Goal: Task Accomplishment & Management: Manage account settings

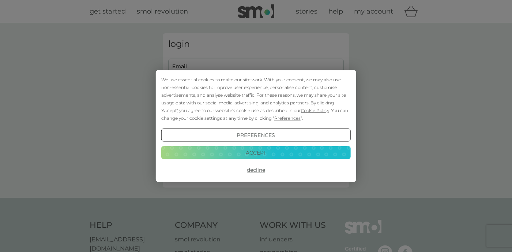
click at [252, 168] on button "Decline" at bounding box center [256, 169] width 190 height 13
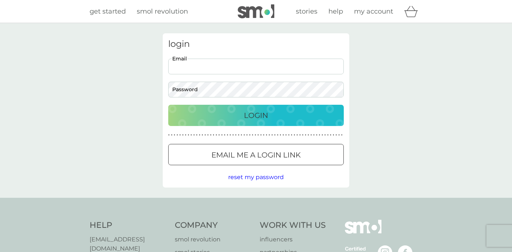
click at [205, 68] on input "Email" at bounding box center [256, 67] width 176 height 16
type input "[EMAIL_ADDRESS][DOMAIN_NAME]"
click at [168, 82] on div at bounding box center [168, 82] width 0 height 0
click at [276, 154] on p "Email me a login link" at bounding box center [256, 155] width 89 height 12
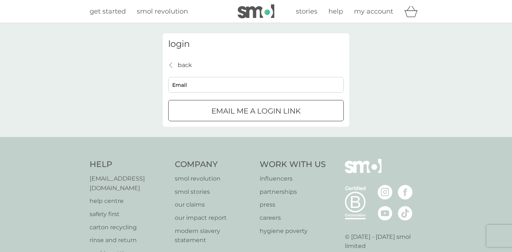
click at [126, 54] on div "login back back Email Email me a login link" at bounding box center [256, 80] width 512 height 114
click at [204, 83] on input "Email" at bounding box center [256, 85] width 176 height 16
type input "[EMAIL_ADDRESS][DOMAIN_NAME]"
click at [212, 111] on p "Email me a login link" at bounding box center [256, 111] width 89 height 12
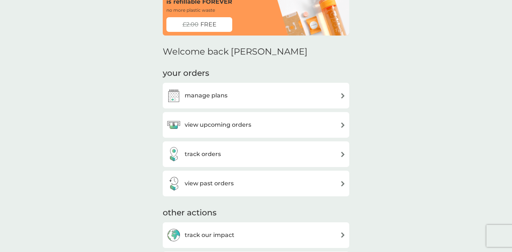
scroll to position [53, 0]
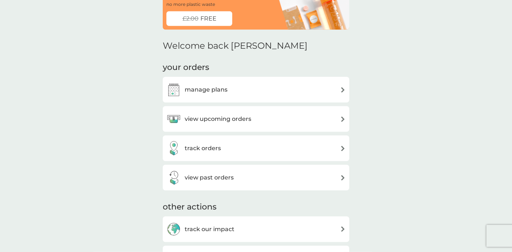
click at [343, 179] on img at bounding box center [342, 177] width 5 height 5
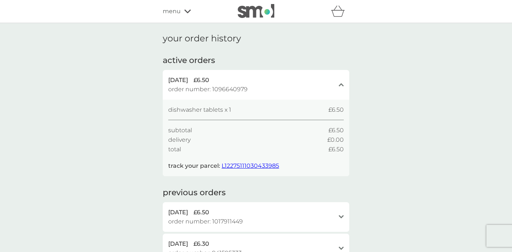
click at [169, 15] on span "menu" at bounding box center [172, 12] width 18 height 10
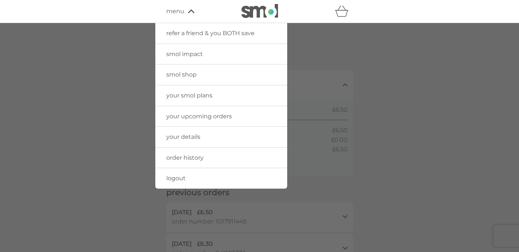
click at [182, 96] on span "your smol plans" at bounding box center [189, 95] width 46 height 7
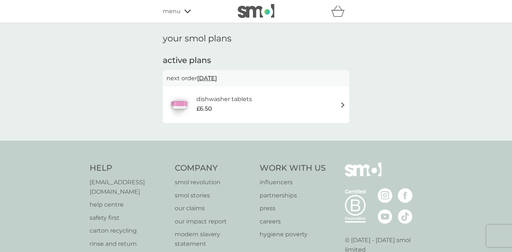
click at [343, 104] on img at bounding box center [342, 104] width 5 height 5
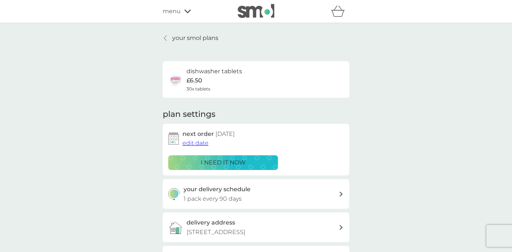
click at [187, 141] on span "edit date" at bounding box center [196, 142] width 26 height 7
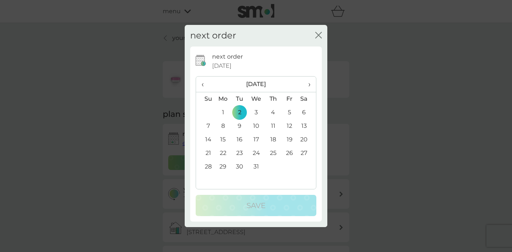
click at [307, 84] on span "›" at bounding box center [306, 83] width 7 height 15
click at [273, 108] on td "1" at bounding box center [273, 113] width 16 height 14
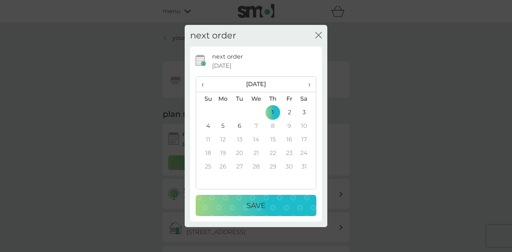
click at [259, 200] on p "Save" at bounding box center [256, 205] width 19 height 12
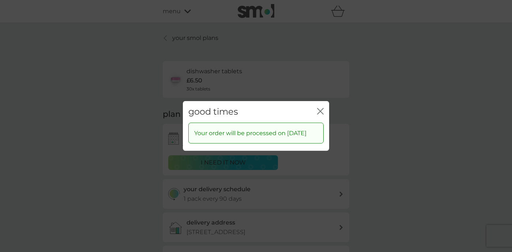
click at [321, 112] on icon "close" at bounding box center [322, 111] width 3 height 6
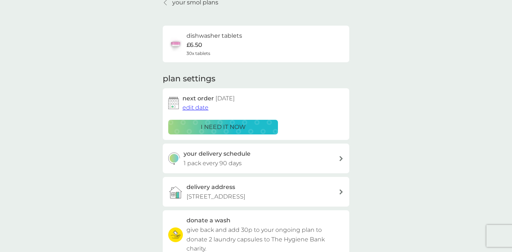
scroll to position [36, 0]
click at [340, 157] on div at bounding box center [341, 158] width 6 height 5
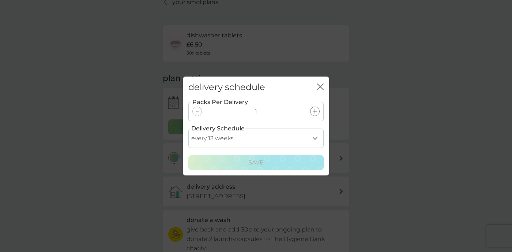
click at [188, 128] on select "every 1 week every 2 weeks every 3 weeks every 4 weeks every 5 weeks every 6 we…" at bounding box center [255, 137] width 135 height 19
select select "112"
click option "every 16 weeks" at bounding box center [0, 0] width 0 height 0
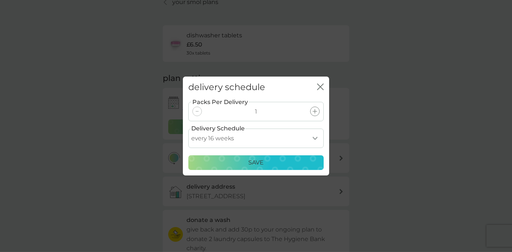
click at [280, 163] on div "Save" at bounding box center [256, 163] width 126 height 10
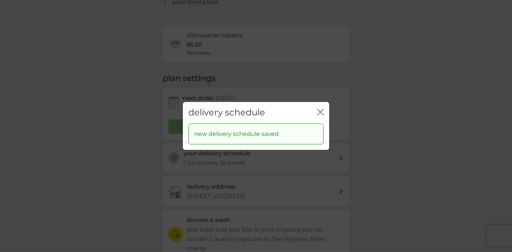
click at [321, 112] on icon "close" at bounding box center [322, 112] width 3 height 6
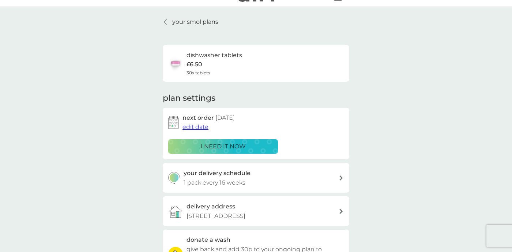
scroll to position [0, 0]
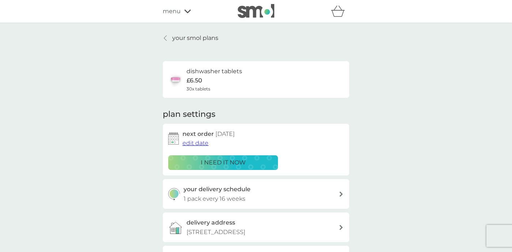
click at [98, 113] on div "your smol plans dishwasher tablets £6.50 30x tablets plan settings next order […" at bounding box center [256, 197] width 512 height 349
